Goal: Task Accomplishment & Management: Manage account settings

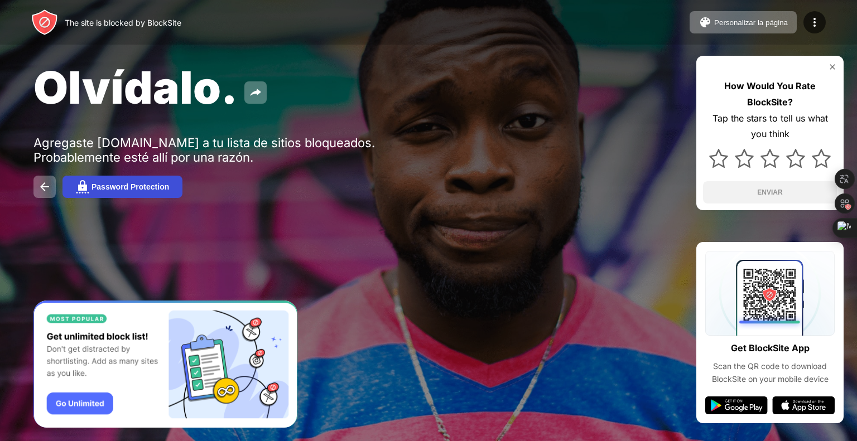
click at [141, 190] on div "Password Protection" at bounding box center [130, 186] width 78 height 9
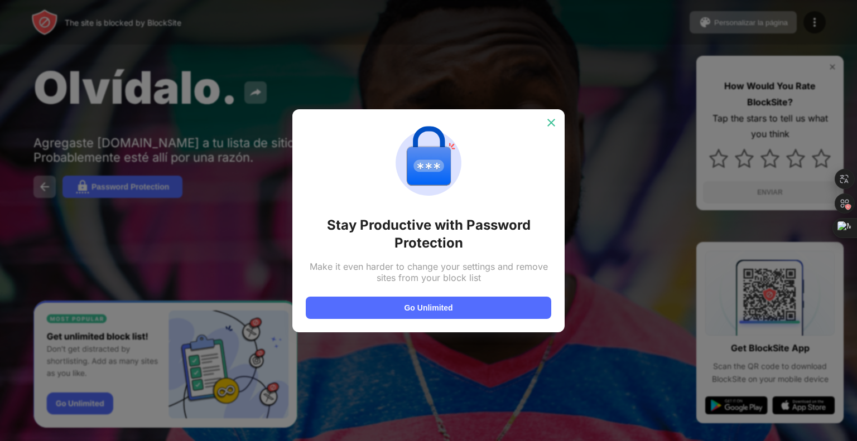
click at [548, 128] on img at bounding box center [551, 122] width 11 height 11
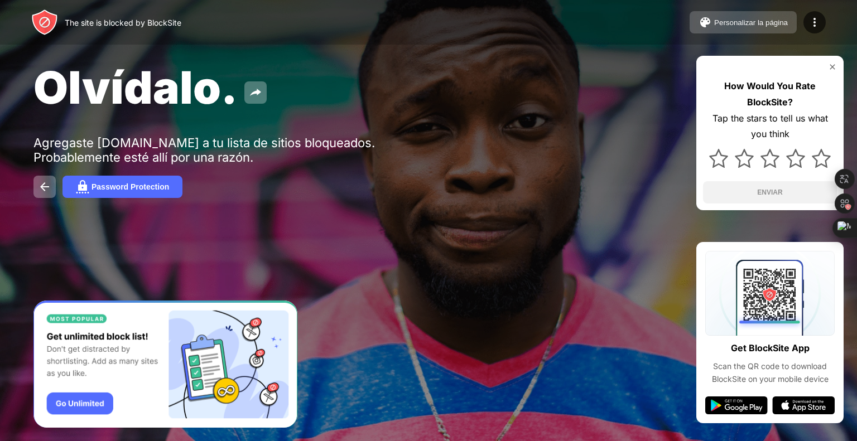
click at [785, 28] on button "Personalizar la página" at bounding box center [742, 22] width 107 height 22
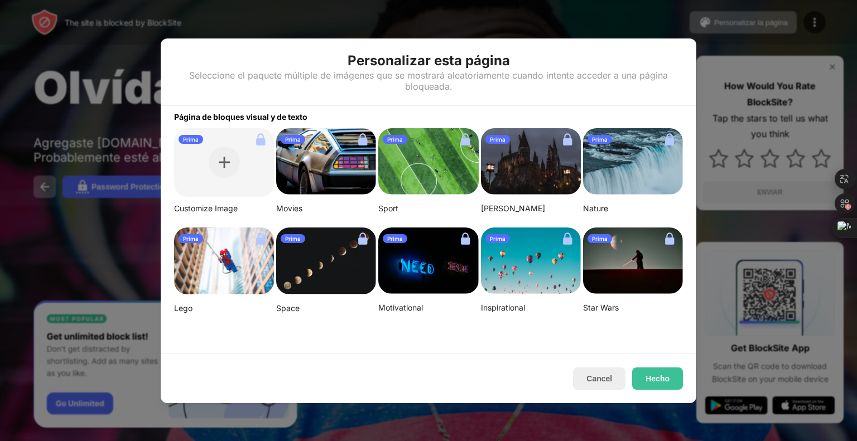
click at [705, 49] on div at bounding box center [428, 220] width 857 height 441
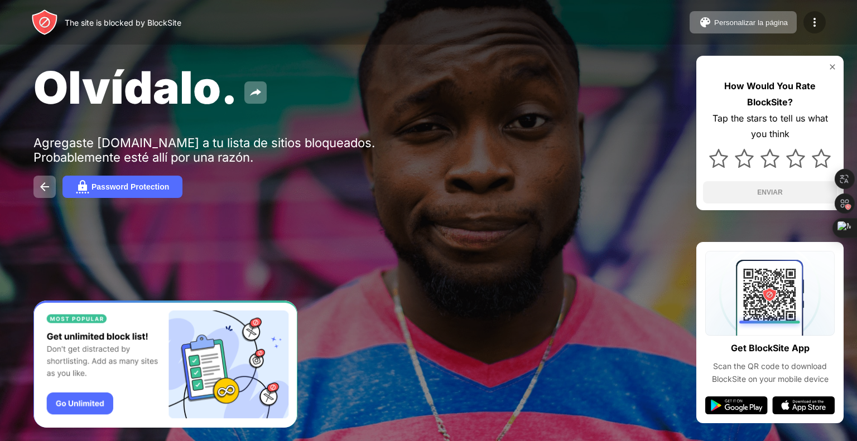
click at [817, 28] on img at bounding box center [814, 22] width 13 height 13
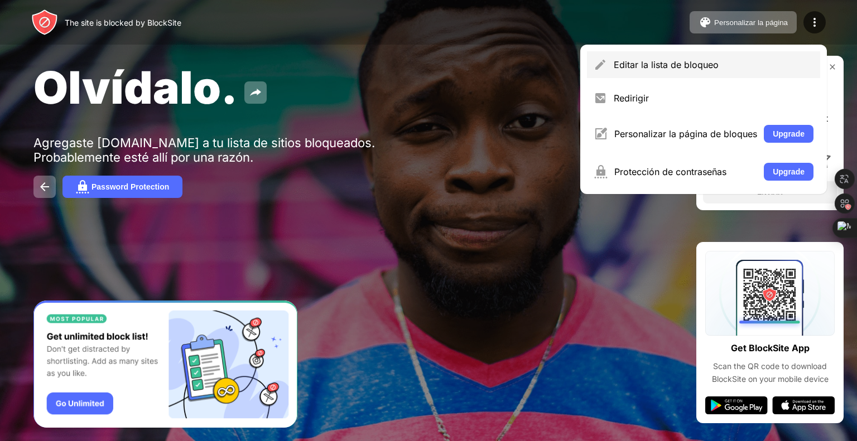
click at [689, 56] on div "Editar la lista de bloqueo" at bounding box center [703, 64] width 233 height 27
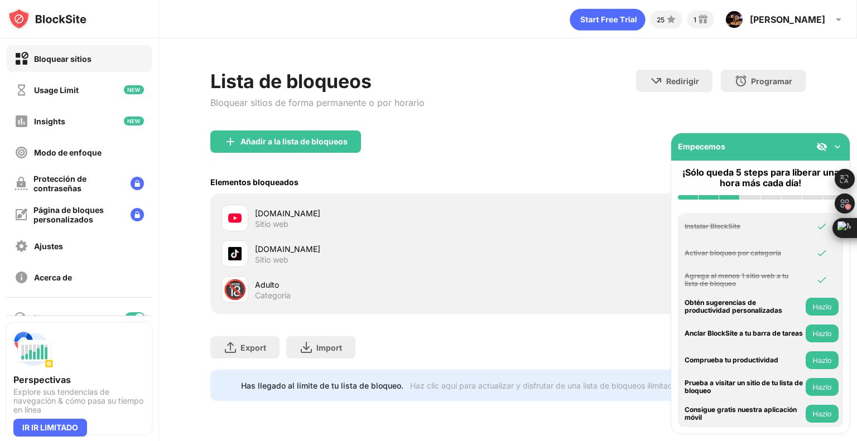
click at [296, 209] on div "youtube.com" at bounding box center [381, 213] width 253 height 12
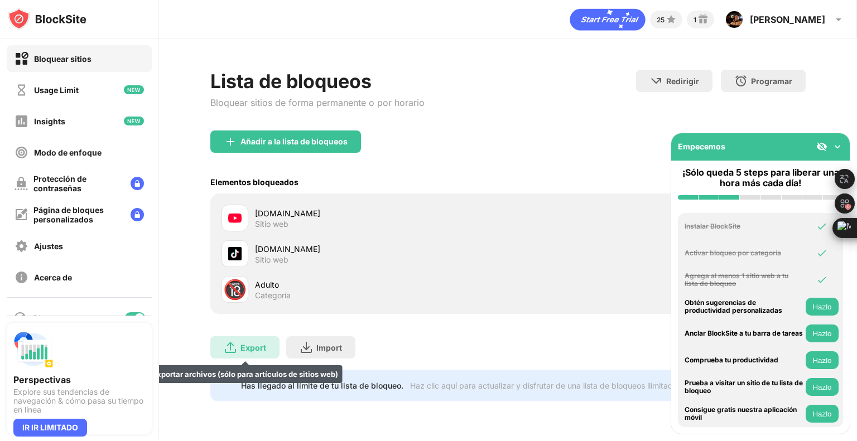
click at [255, 353] on div "Export Exportar archivos (sólo para artículos de sitios web)" at bounding box center [244, 347] width 69 height 22
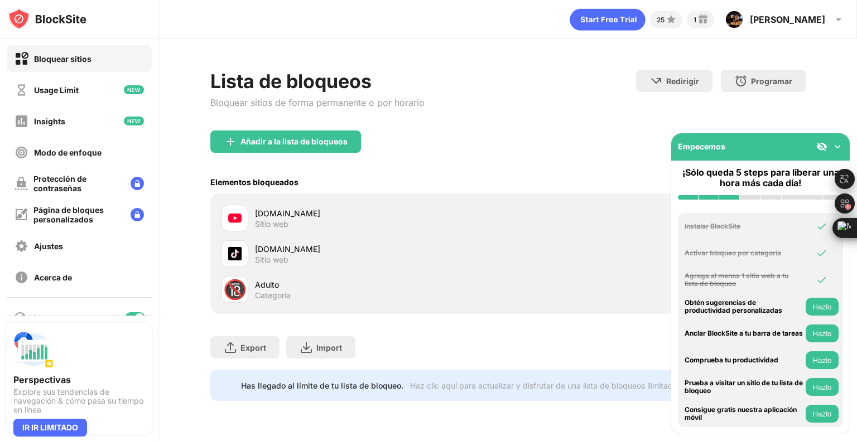
click at [300, 214] on div "youtube.com" at bounding box center [381, 213] width 253 height 12
click at [255, 219] on div "Sitio web" at bounding box center [271, 224] width 33 height 10
click at [332, 138] on div "Añadir a la lista de bloqueos" at bounding box center [293, 141] width 107 height 9
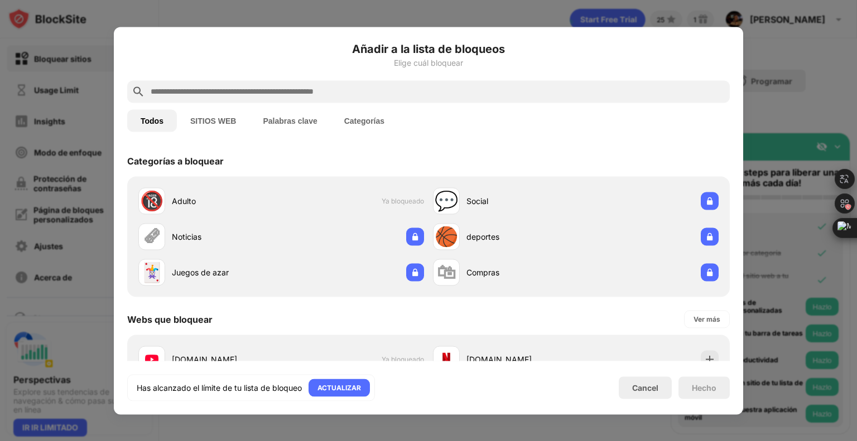
drag, startPoint x: 736, startPoint y: 78, endPoint x: 728, endPoint y: 176, distance: 98.5
click at [728, 176] on div "Añadir a la lista de bloqueos Elige cuál bloquear Todos SITIOS WEB Palabras cla…" at bounding box center [428, 221] width 629 height 388
click at [694, 318] on div "Ver más" at bounding box center [707, 318] width 27 height 11
click at [686, 315] on div "Ver menos" at bounding box center [703, 318] width 35 height 11
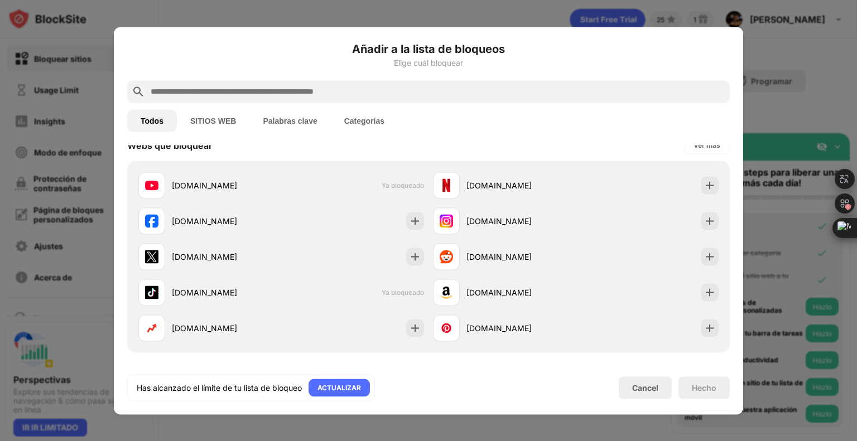
scroll to position [156, 0]
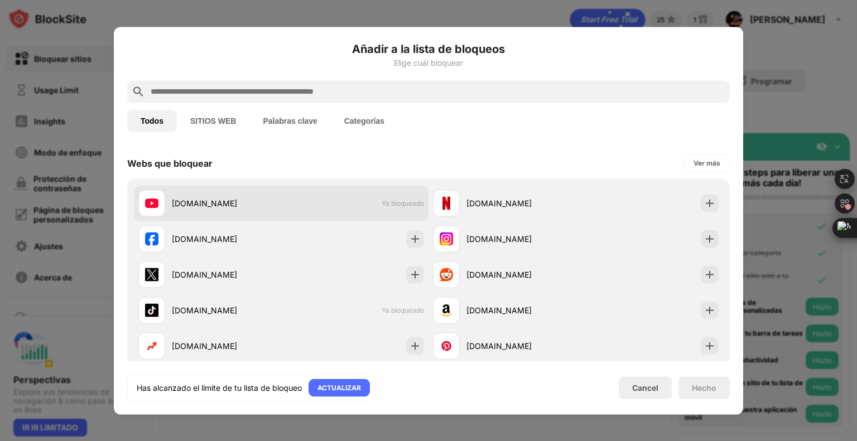
click at [400, 205] on span "Ya bloqueado" at bounding box center [403, 203] width 42 height 8
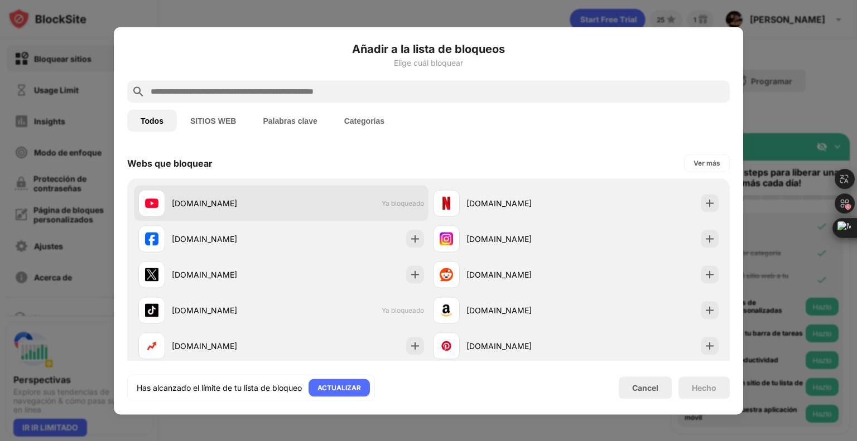
click at [400, 205] on span "Ya bloqueado" at bounding box center [403, 203] width 42 height 8
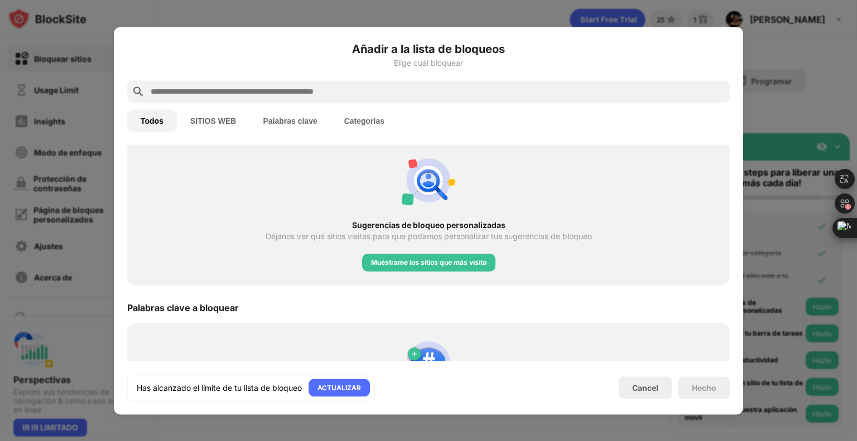
scroll to position [424, 0]
click at [458, 269] on div "Muéstrame los sitios que más visito" at bounding box center [428, 263] width 133 height 18
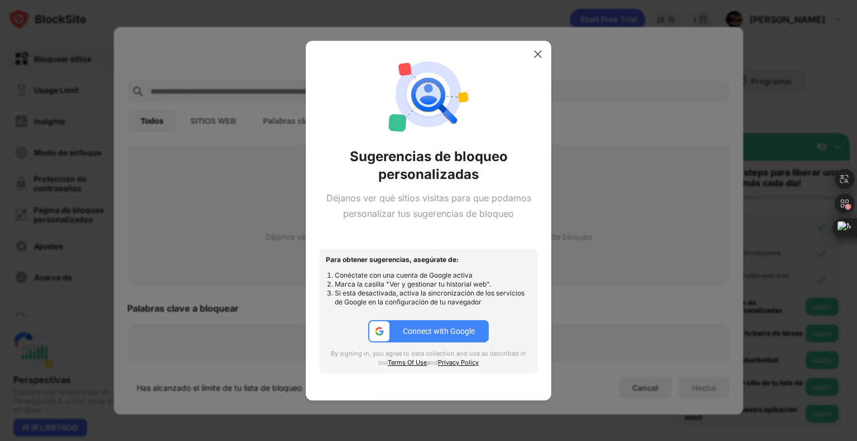
click at [428, 331] on div "Connect with Google" at bounding box center [439, 331] width 72 height 9
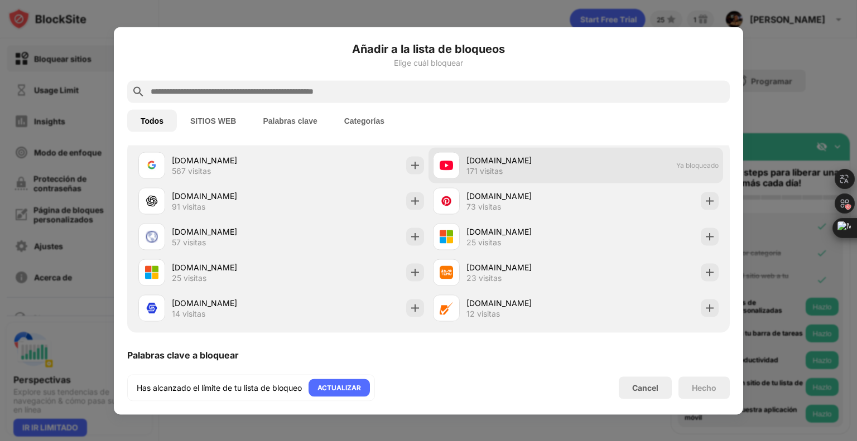
click at [682, 169] on div "youtube.com 171 visitas Ya bloqueado" at bounding box center [575, 165] width 295 height 36
click at [552, 158] on div "youtube.com" at bounding box center [520, 161] width 109 height 12
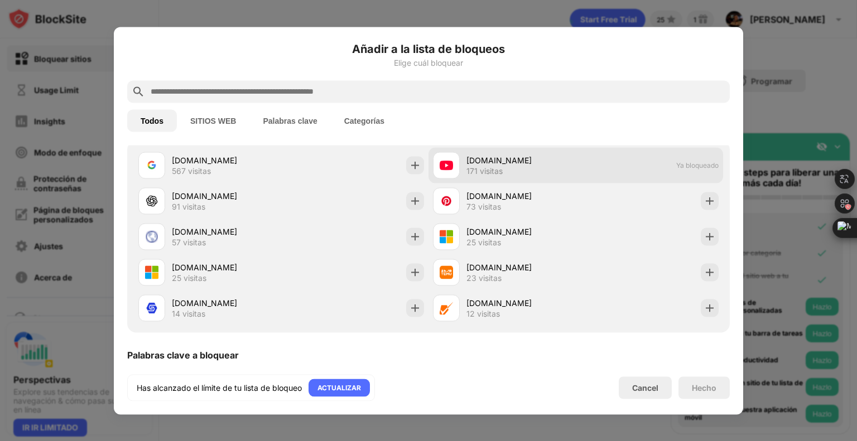
click at [441, 162] on img at bounding box center [446, 164] width 13 height 13
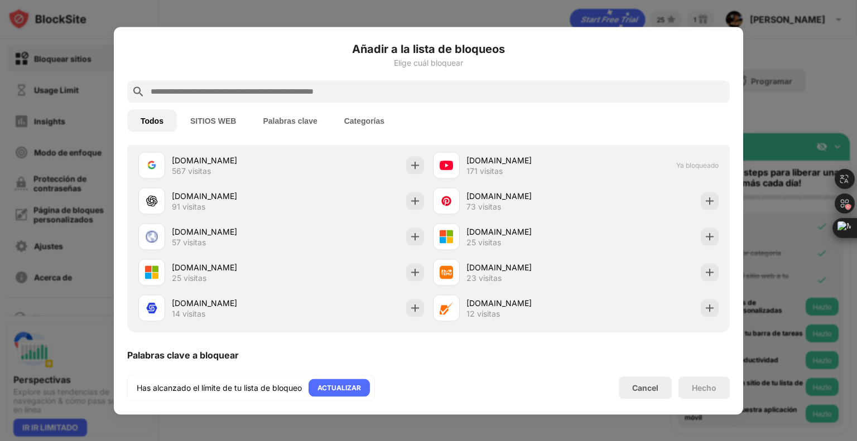
click at [240, 117] on button "SITIOS WEB" at bounding box center [213, 120] width 73 height 22
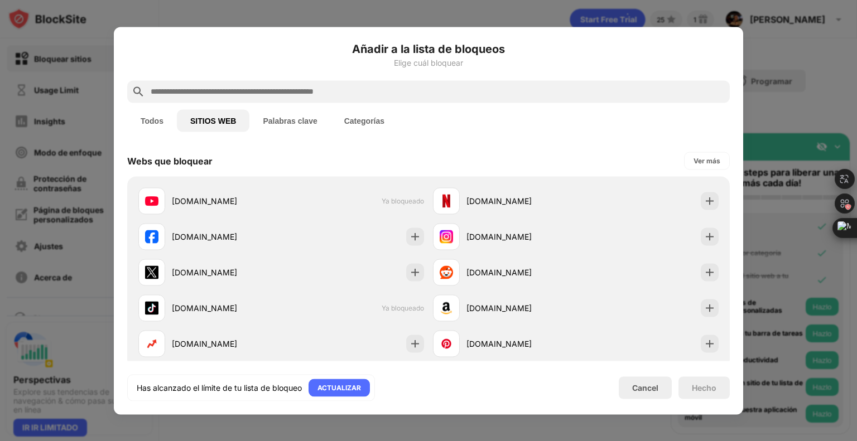
scroll to position [0, 0]
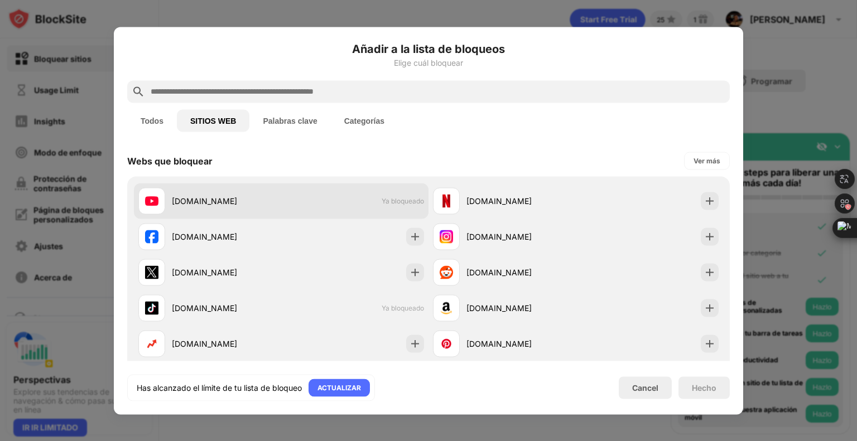
click at [397, 201] on span "Ya bloqueado" at bounding box center [403, 201] width 42 height 8
click at [406, 203] on span "Ya bloqueado" at bounding box center [403, 201] width 42 height 8
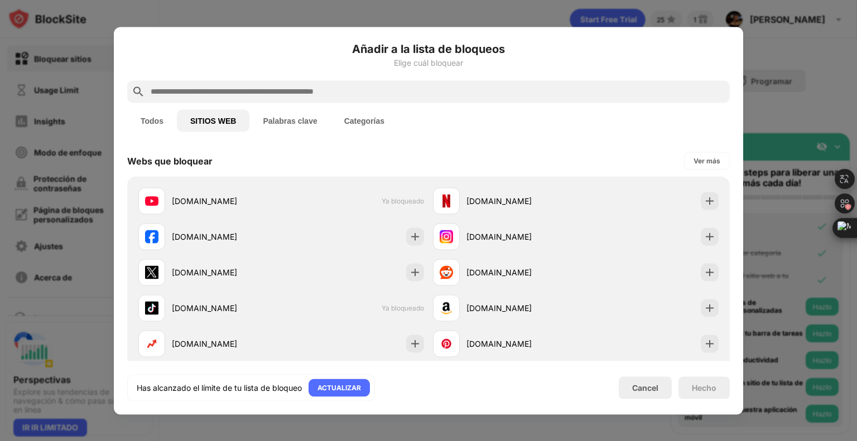
click at [300, 119] on button "Palabras clave" at bounding box center [289, 120] width 81 height 22
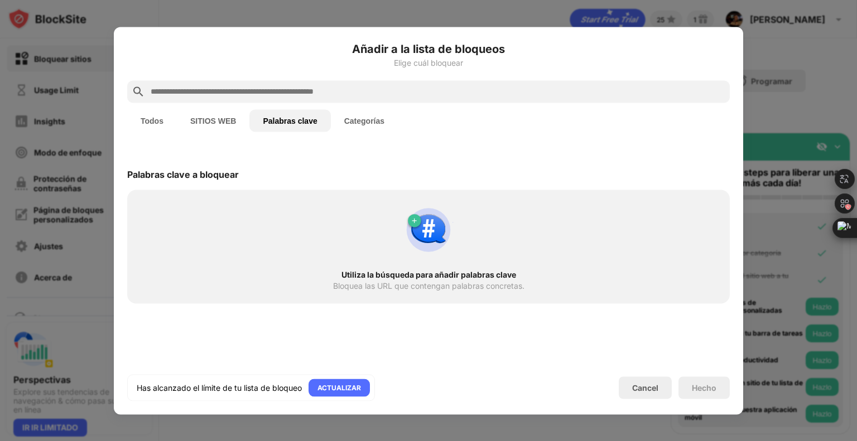
click at [344, 116] on button "Categorías" at bounding box center [364, 120] width 67 height 22
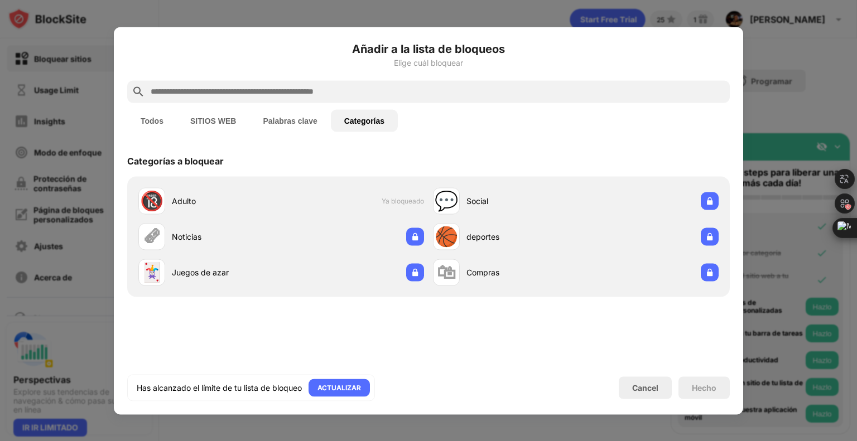
click at [151, 126] on button "Todos" at bounding box center [152, 120] width 50 height 22
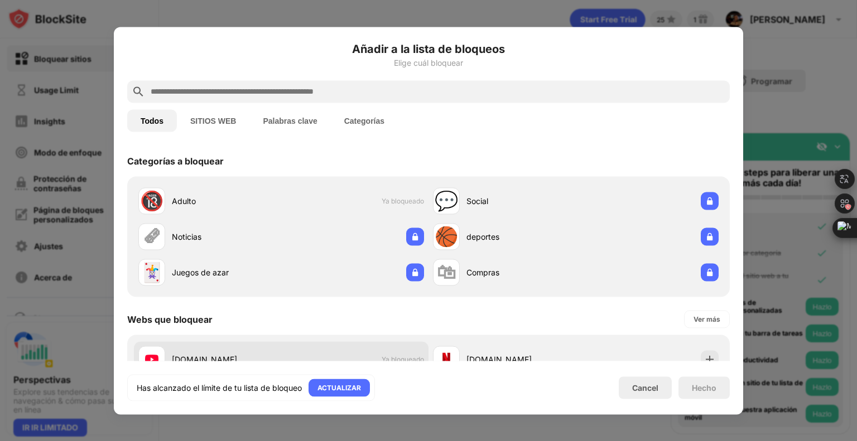
click at [189, 350] on div "youtube.com" at bounding box center [209, 359] width 143 height 27
click at [150, 358] on img at bounding box center [151, 359] width 13 height 13
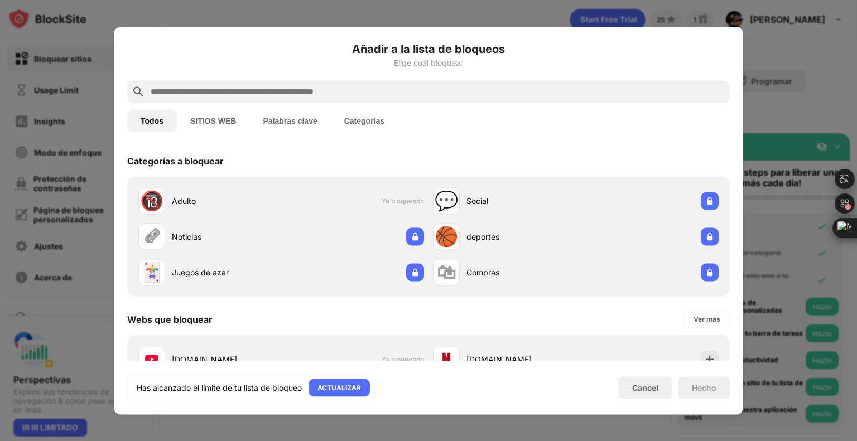
click at [823, 42] on div at bounding box center [428, 220] width 857 height 441
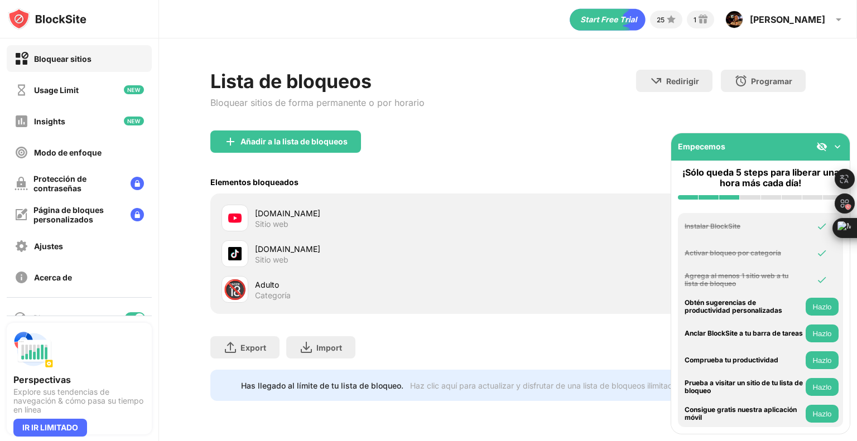
drag, startPoint x: 55, startPoint y: 25, endPoint x: 561, endPoint y: 85, distance: 509.5
click at [561, 85] on div "Lista de bloqueos Bloquear sitios de forma permanente o por horario Redirigir H…" at bounding box center [507, 100] width 595 height 61
